Goal: Task Accomplishment & Management: Use online tool/utility

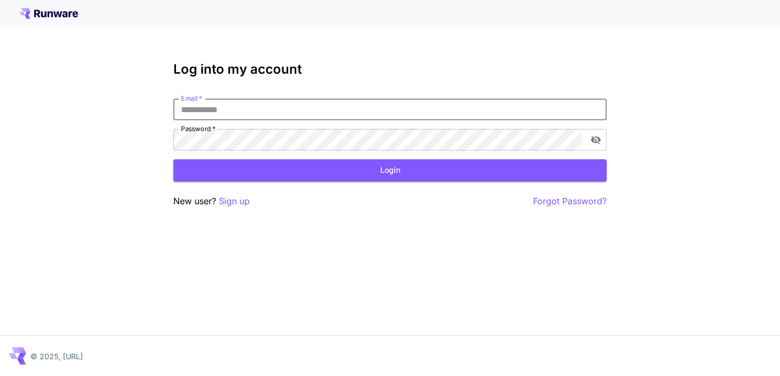
click at [396, 103] on input "Email   *" at bounding box center [389, 110] width 433 height 22
type input "**********"
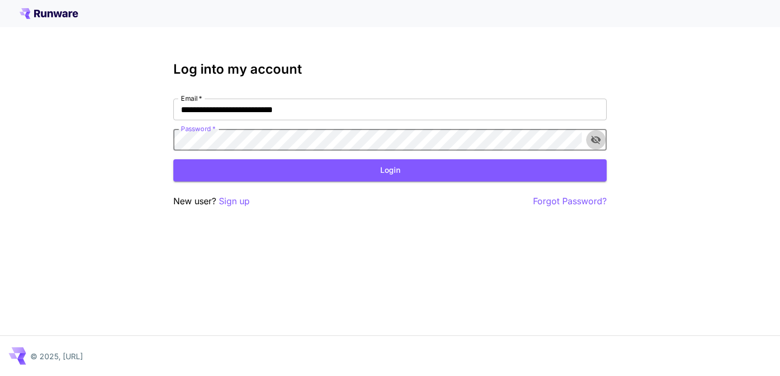
click at [596, 141] on icon "toggle password visibility" at bounding box center [595, 139] width 11 height 11
click at [474, 169] on button "Login" at bounding box center [389, 170] width 433 height 22
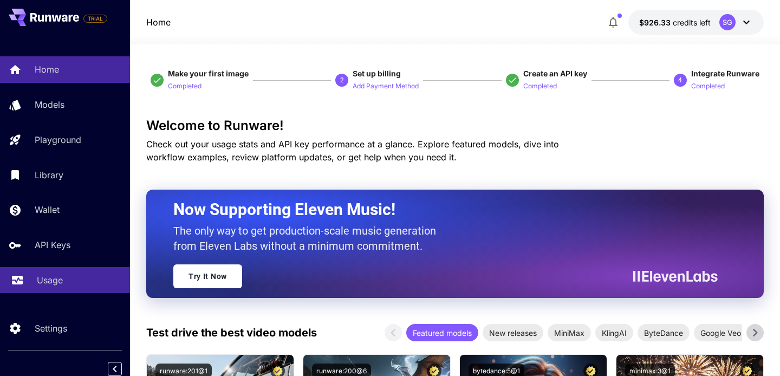
click at [55, 282] on p "Usage" at bounding box center [50, 279] width 26 height 13
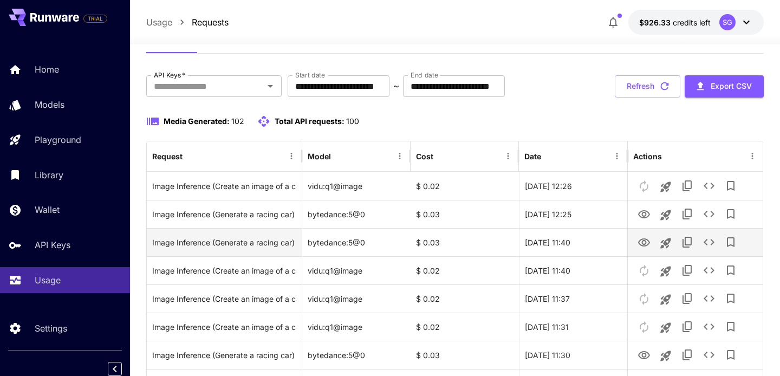
scroll to position [58, 0]
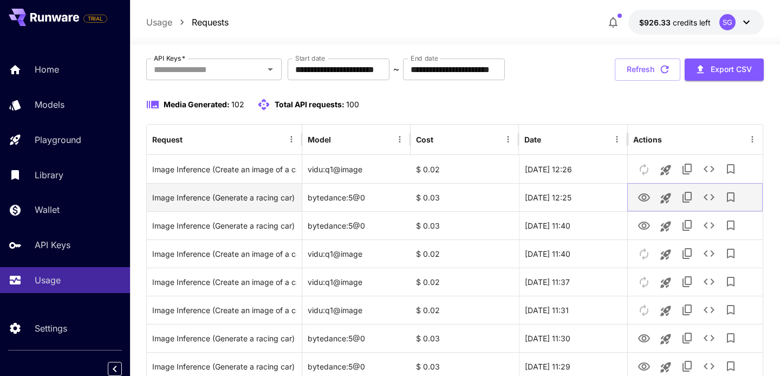
click at [706, 198] on icon "See details" at bounding box center [708, 197] width 13 height 13
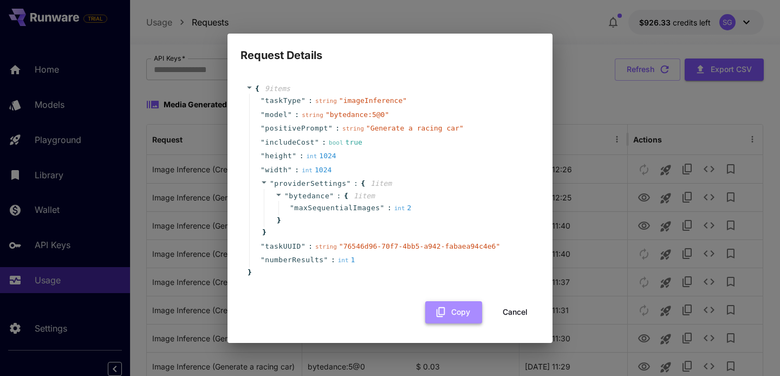
click at [455, 309] on button "Copy" at bounding box center [453, 312] width 57 height 22
